Goal: Task Accomplishment & Management: Manage account settings

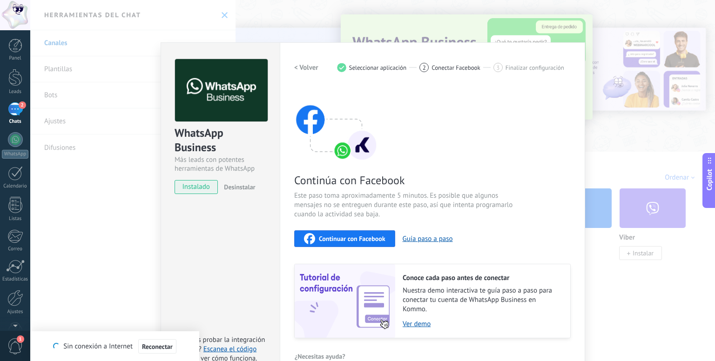
click at [21, 106] on span "2" at bounding box center [22, 104] width 7 height 7
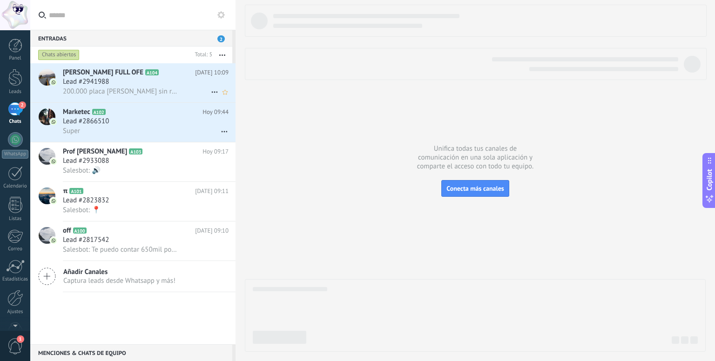
click at [161, 82] on div "Lead #2941988" at bounding box center [146, 81] width 166 height 9
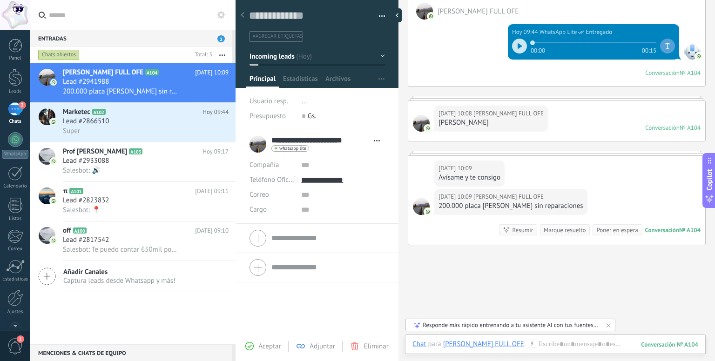
scroll to position [89, 0]
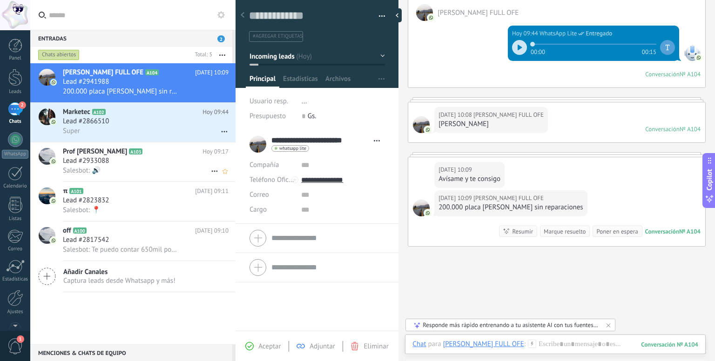
click at [102, 164] on span "Lead #2933088" at bounding box center [86, 160] width 46 height 9
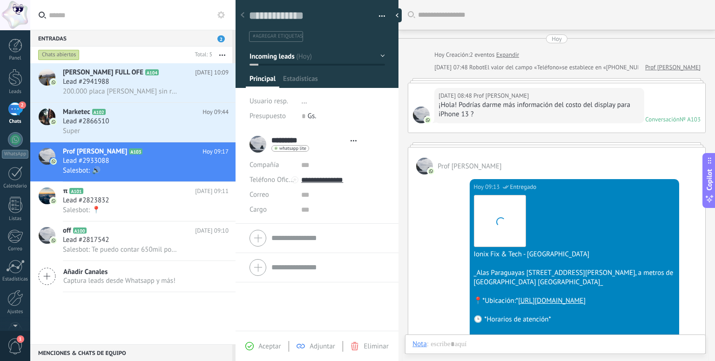
scroll to position [475, 0]
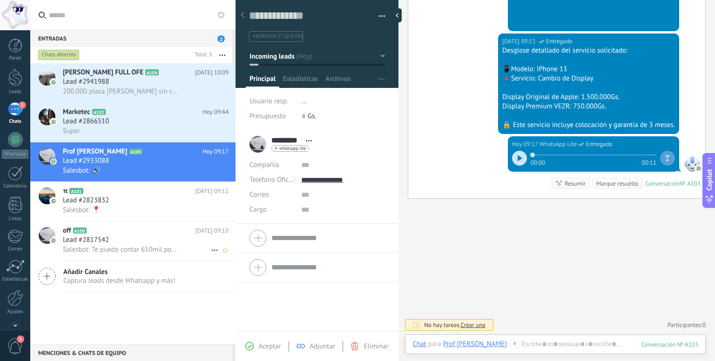
click at [171, 245] on div "Lead #2817542" at bounding box center [146, 239] width 166 height 9
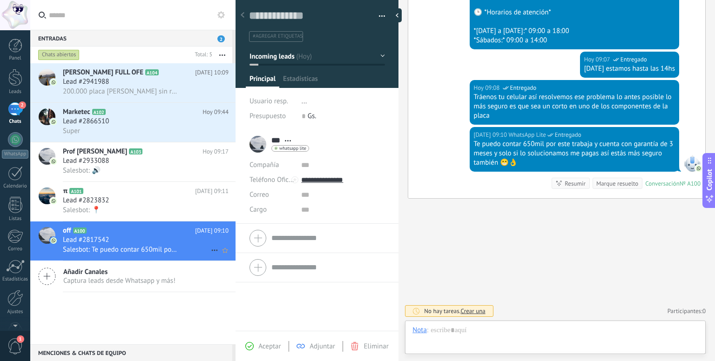
scroll to position [13, 0]
click at [171, 94] on span "200.000 placa [PERSON_NAME] sin reparaciones" at bounding box center [120, 91] width 114 height 9
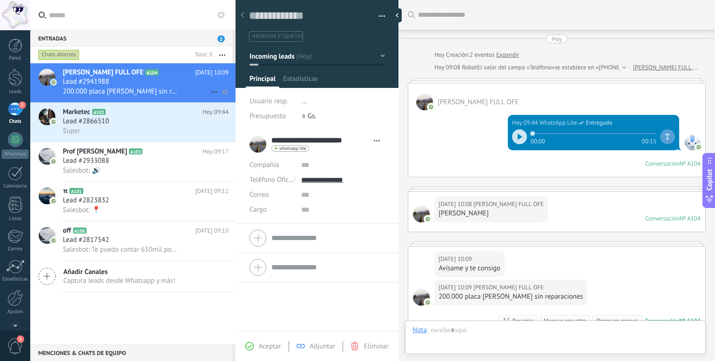
scroll to position [136, 0]
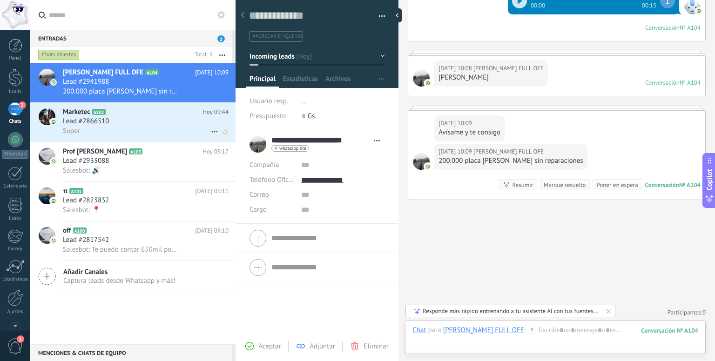
click at [165, 124] on div "Lead #2866510" at bounding box center [146, 121] width 166 height 9
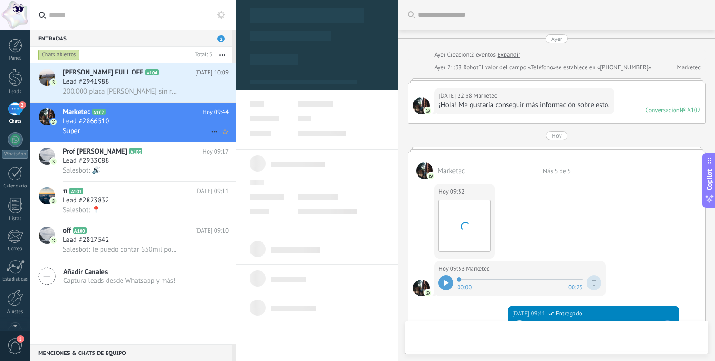
type textarea "**********"
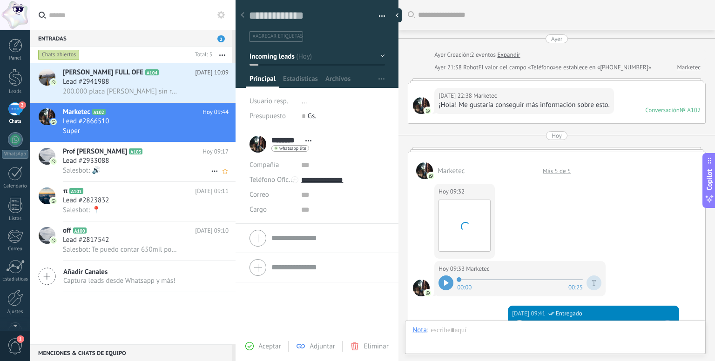
scroll to position [13, 0]
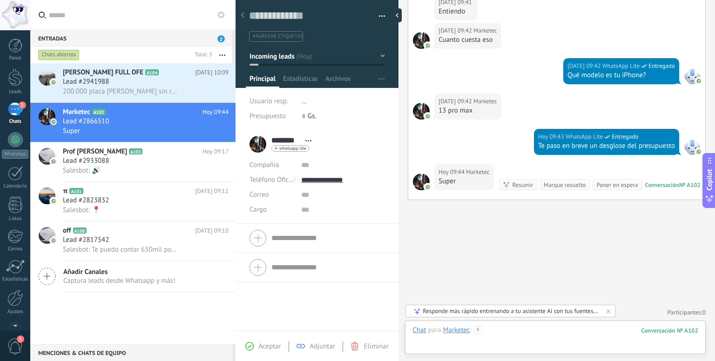
click at [507, 332] on div at bounding box center [555, 340] width 286 height 28
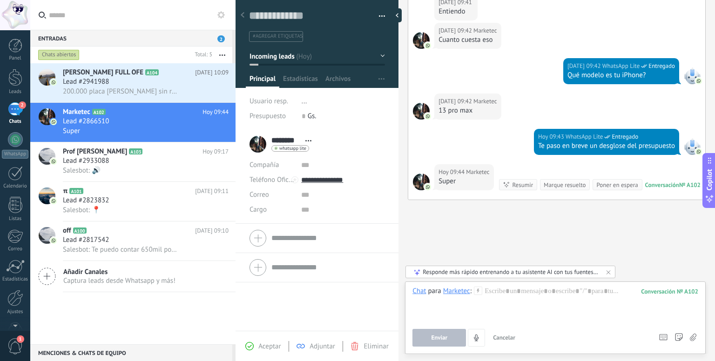
click at [477, 293] on icon at bounding box center [478, 291] width 8 height 8
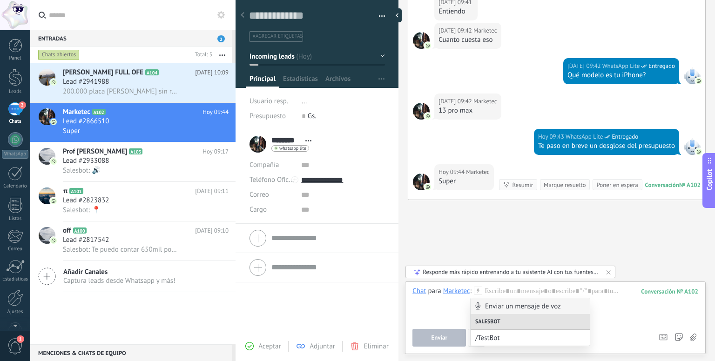
click at [477, 293] on icon at bounding box center [478, 291] width 8 height 8
click at [512, 292] on div at bounding box center [555, 304] width 286 height 35
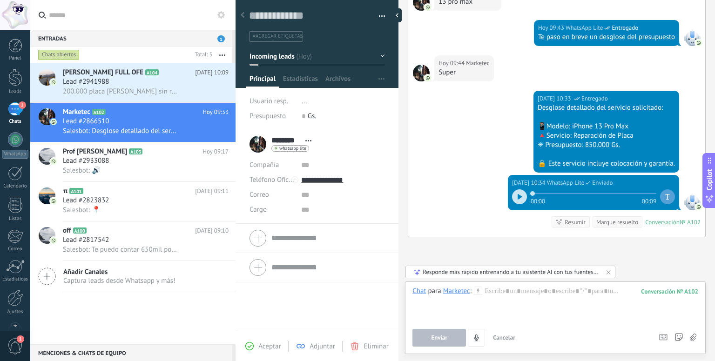
scroll to position [531, 0]
